Goal: Find specific page/section

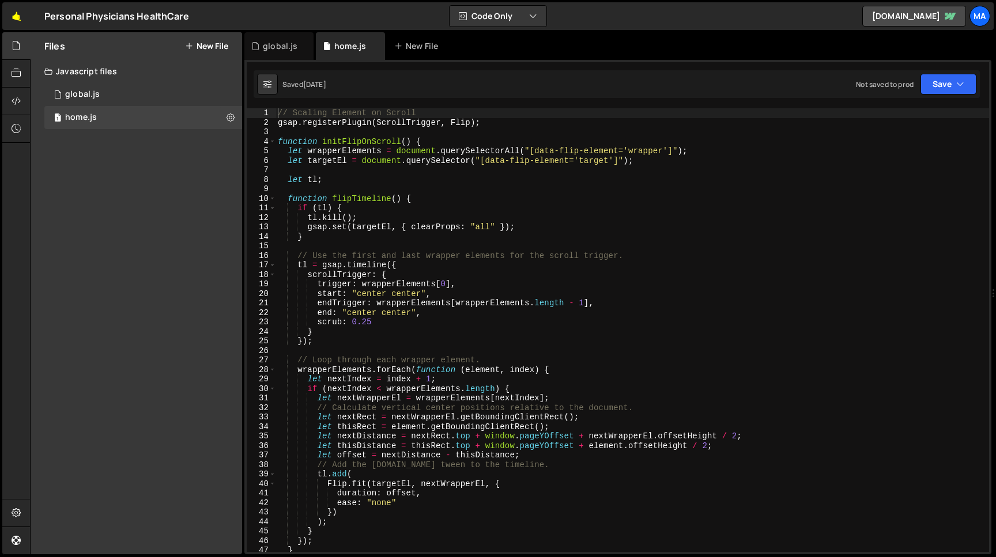
click at [15, 21] on link "🤙" at bounding box center [16, 16] width 28 height 28
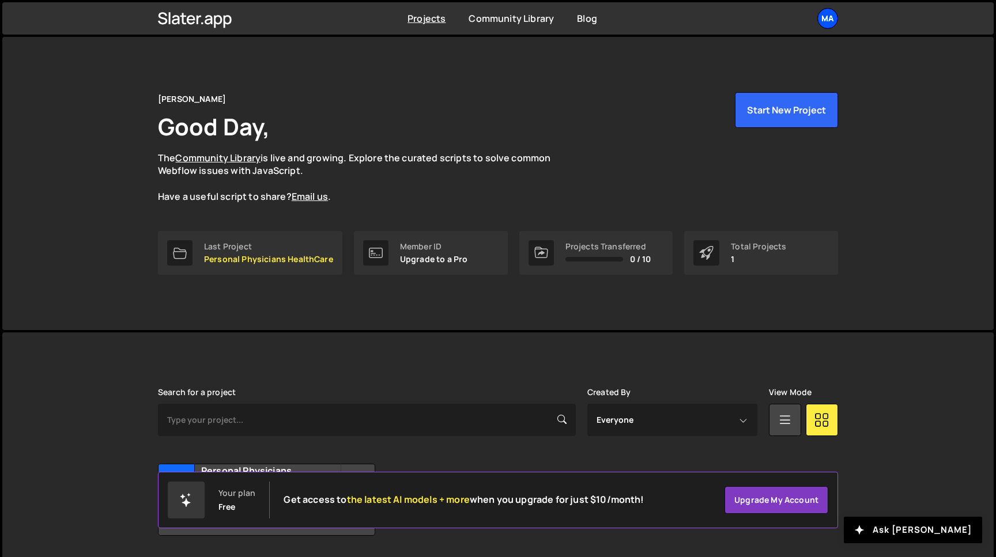
click at [831, 20] on div "Ma" at bounding box center [827, 18] width 21 height 21
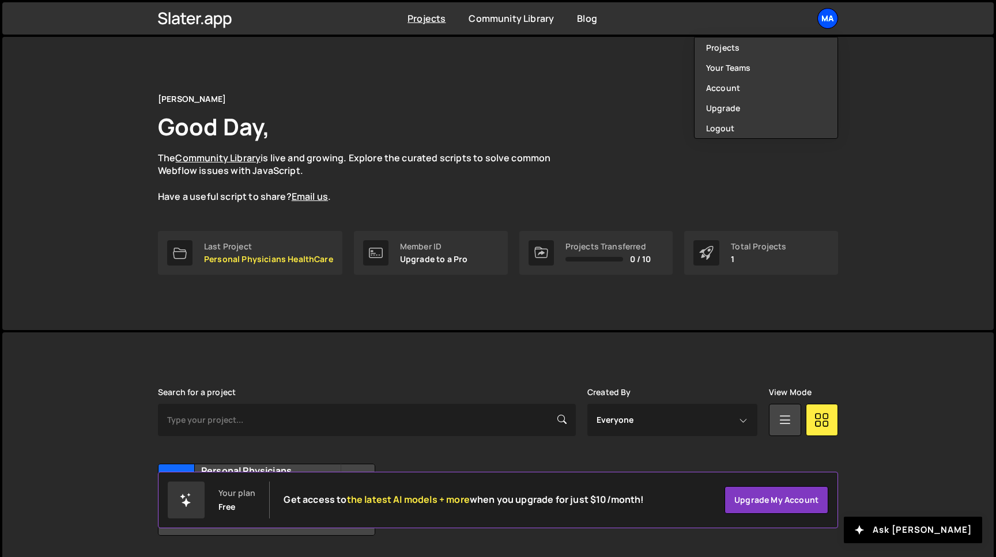
click at [831, 20] on div "Ma" at bounding box center [827, 18] width 21 height 21
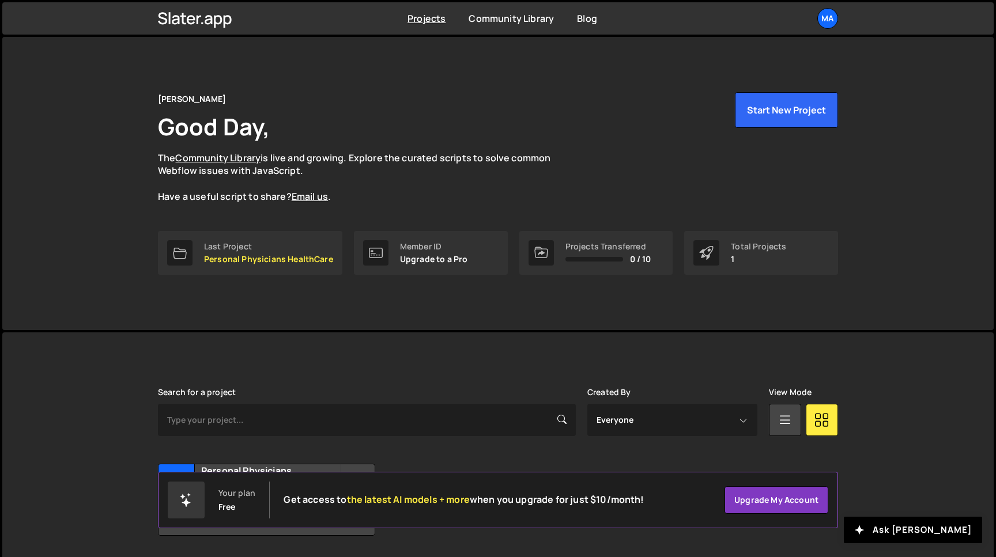
scroll to position [36, 0]
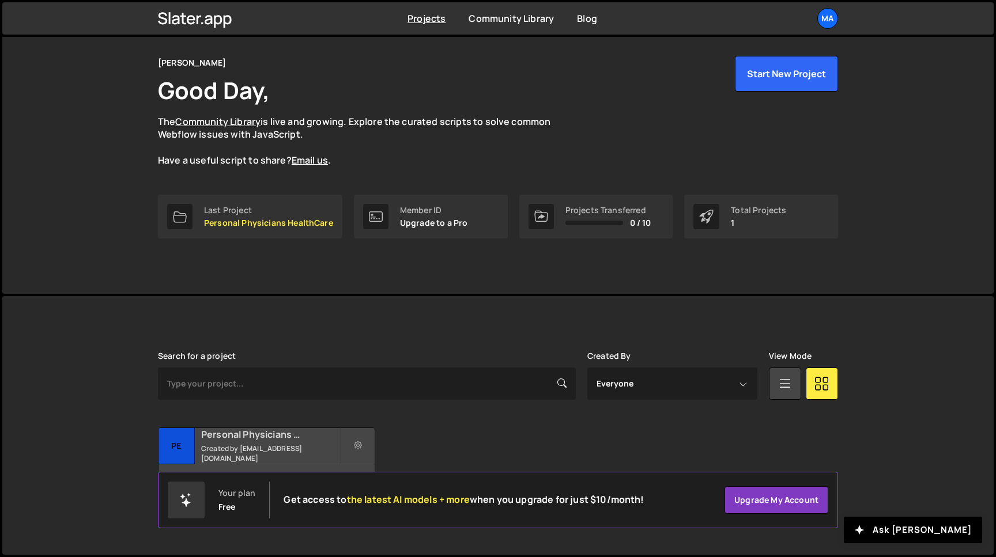
click at [228, 451] on small "Created by [EMAIL_ADDRESS][DOMAIN_NAME]" at bounding box center [270, 454] width 139 height 20
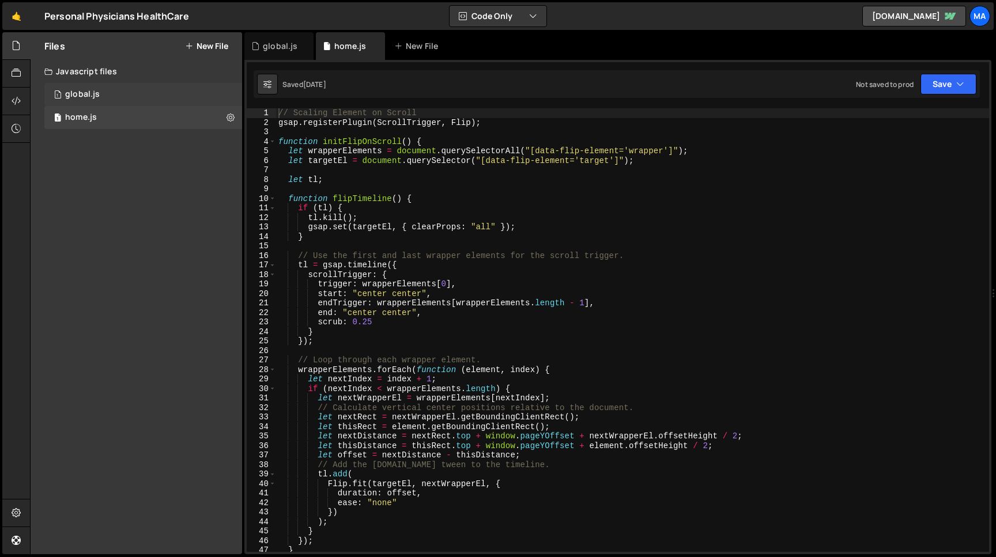
click at [99, 94] on div "1 global.js 0" at bounding box center [143, 94] width 198 height 23
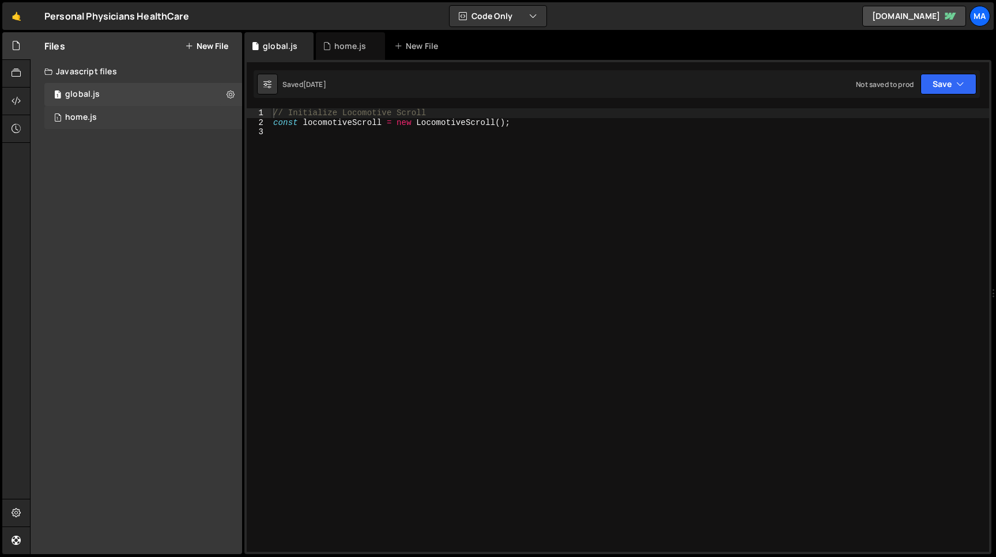
click at [99, 114] on div "1 home.js 0" at bounding box center [143, 117] width 198 height 23
